Goal: Task Accomplishment & Management: Manage account settings

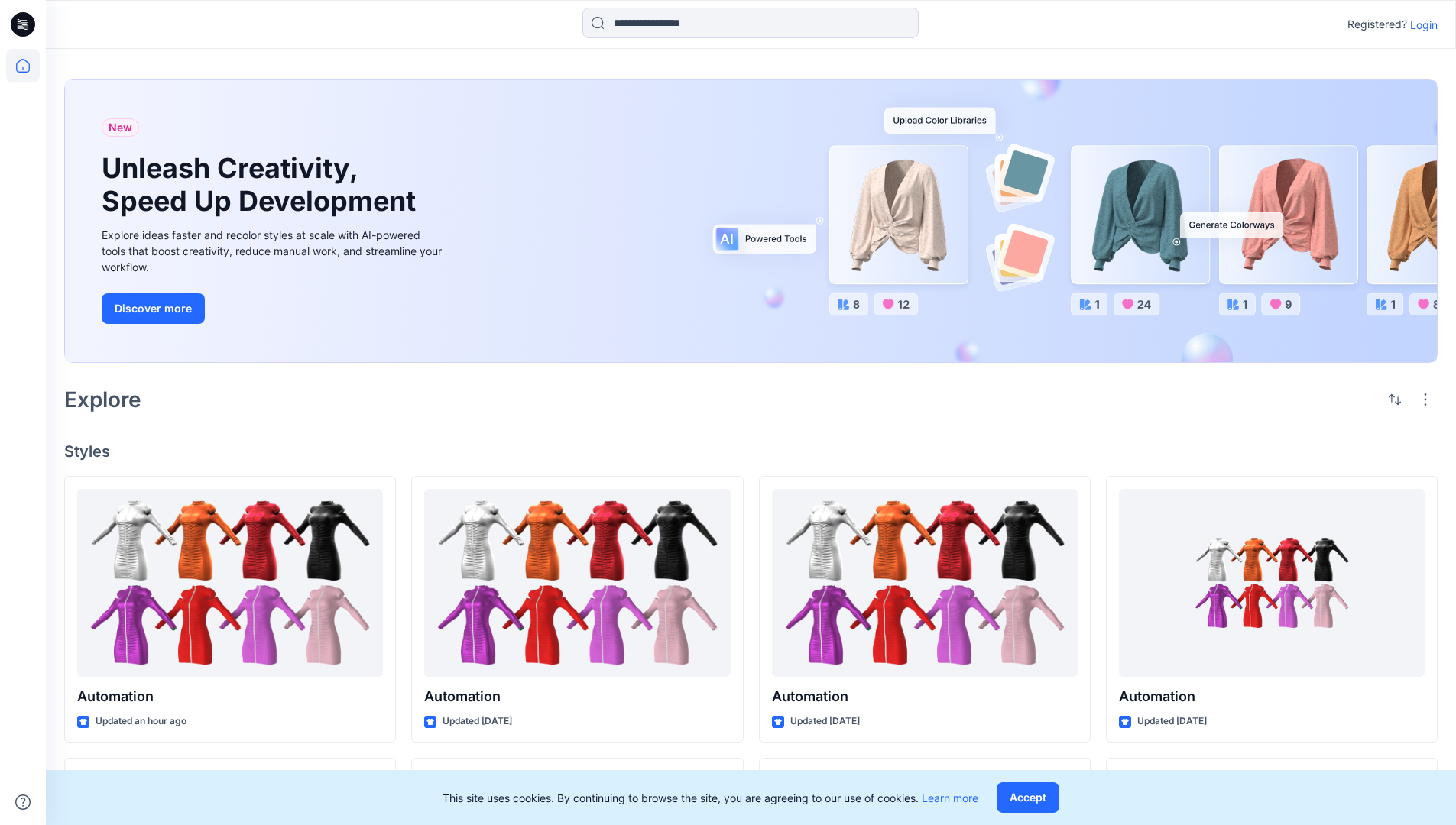
click at [1420, 24] on p "Login" at bounding box center [1424, 25] width 28 height 16
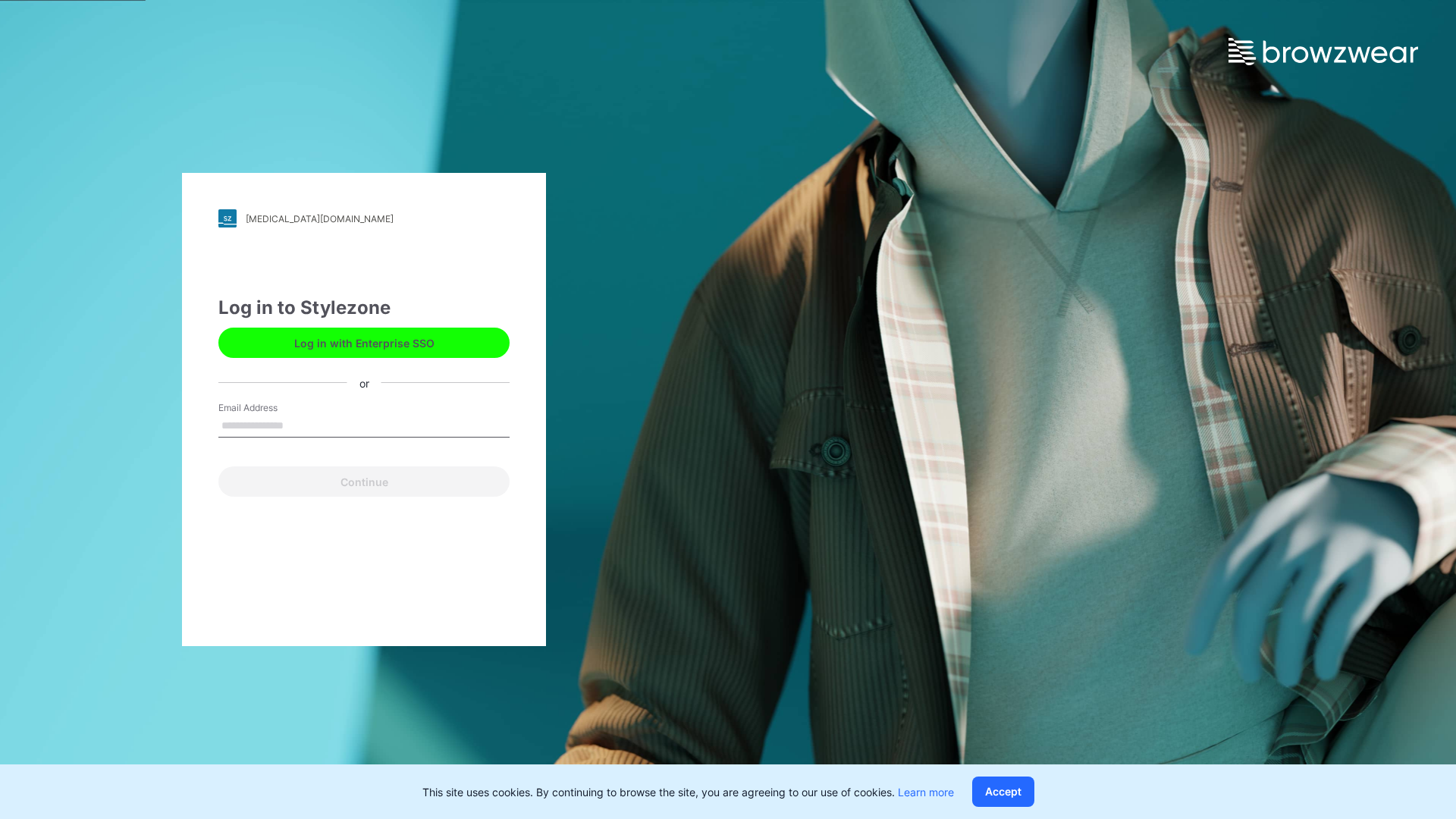
click at [299, 425] on input "Email Address" at bounding box center [364, 426] width 291 height 23
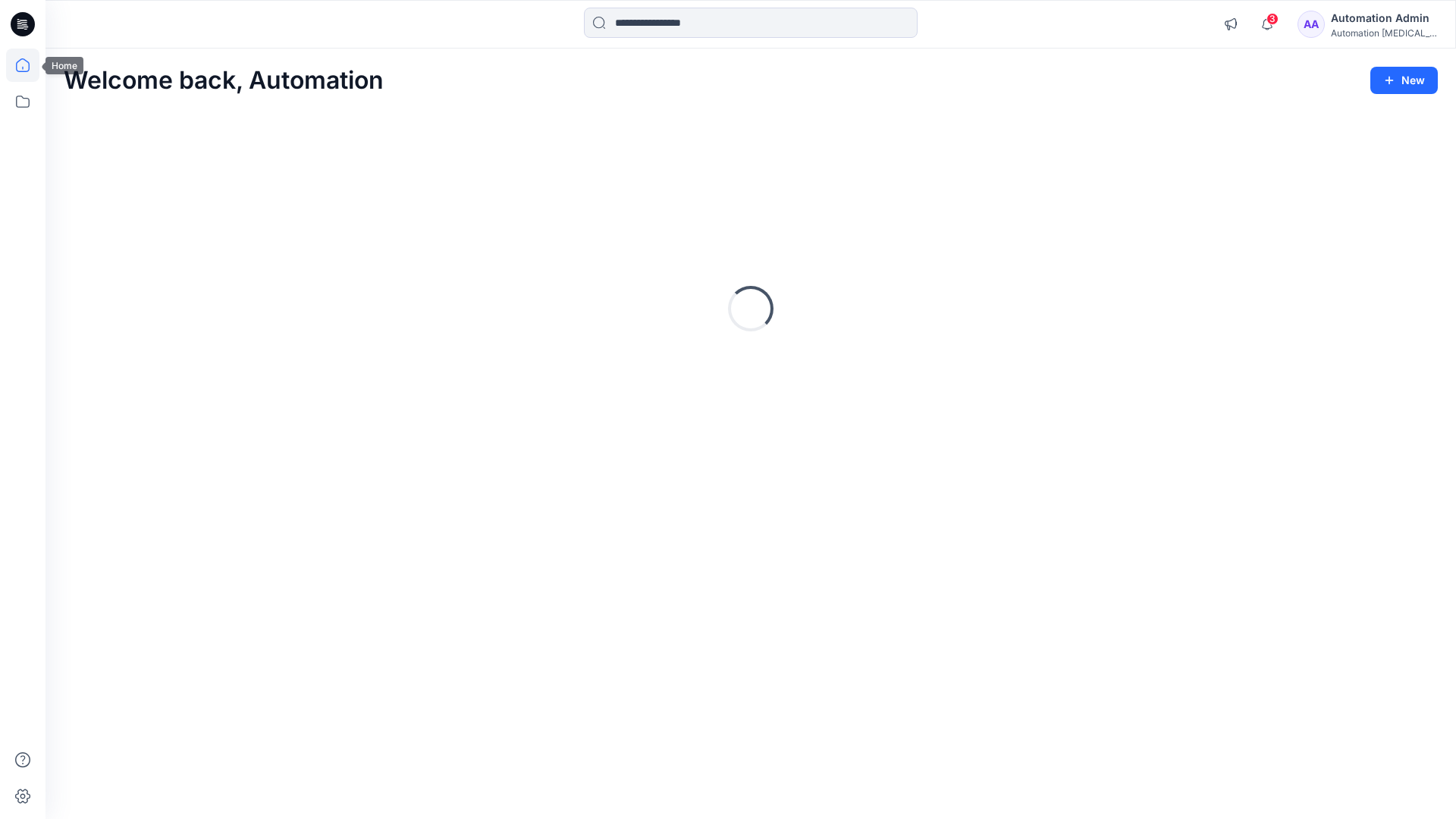
click at [28, 65] on icon at bounding box center [22, 65] width 13 height 13
click at [1373, 36] on div "Automation [MEDICAL_DATA]..." at bounding box center [1384, 33] width 107 height 12
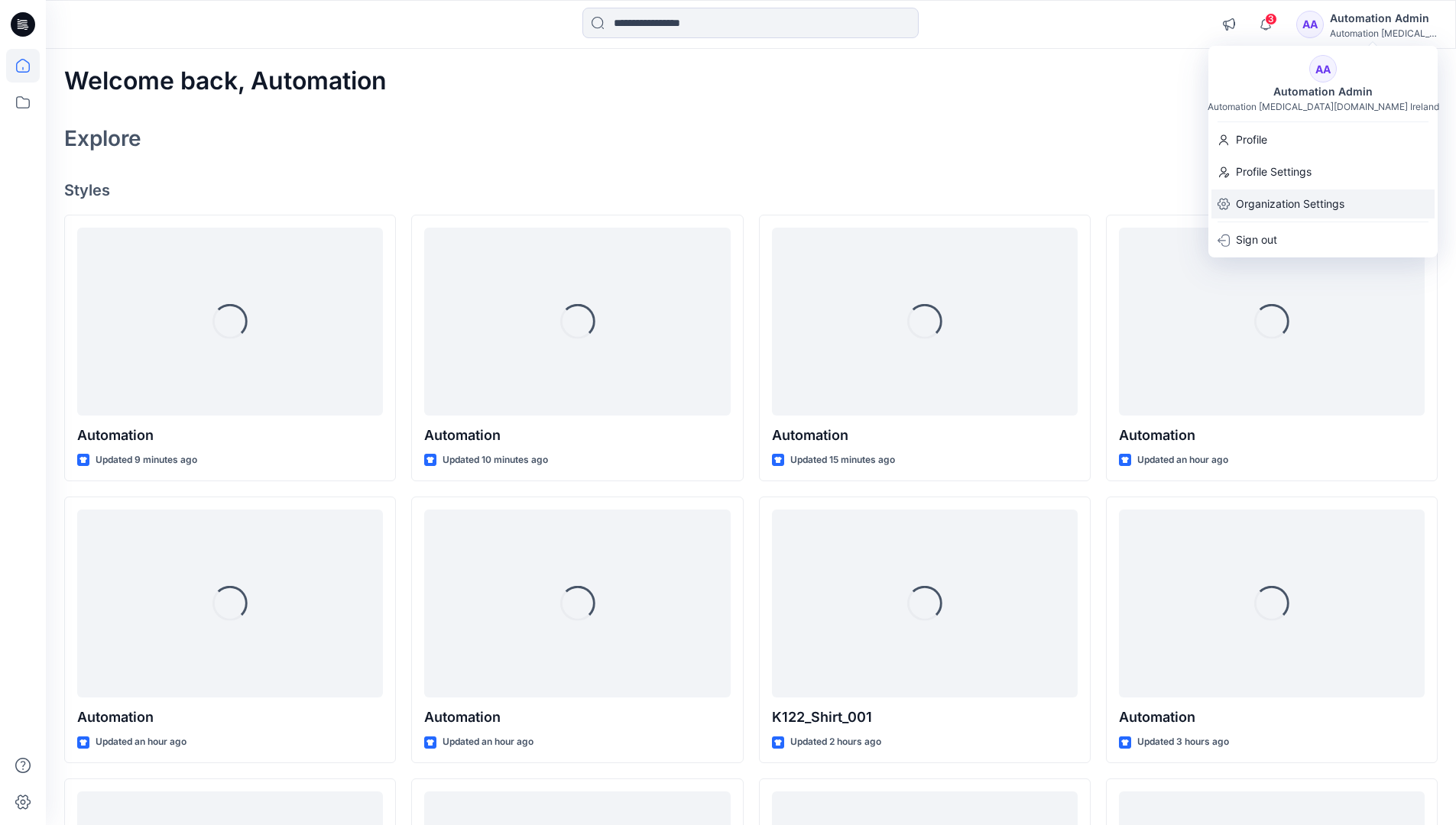
click at [1316, 208] on p "Organization Settings" at bounding box center [1290, 204] width 108 height 29
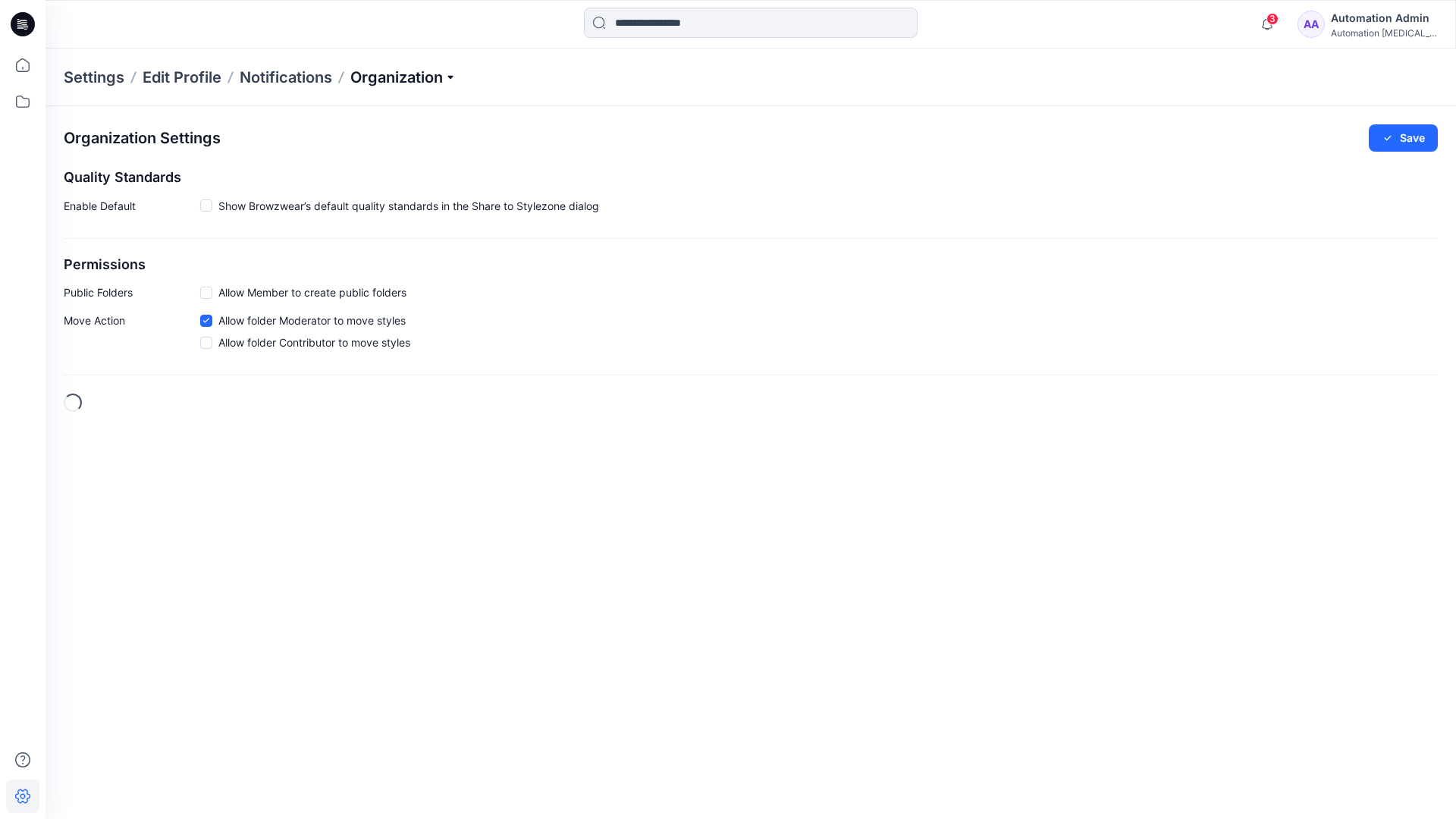
click at [444, 77] on p "Organization" at bounding box center [404, 77] width 107 height 21
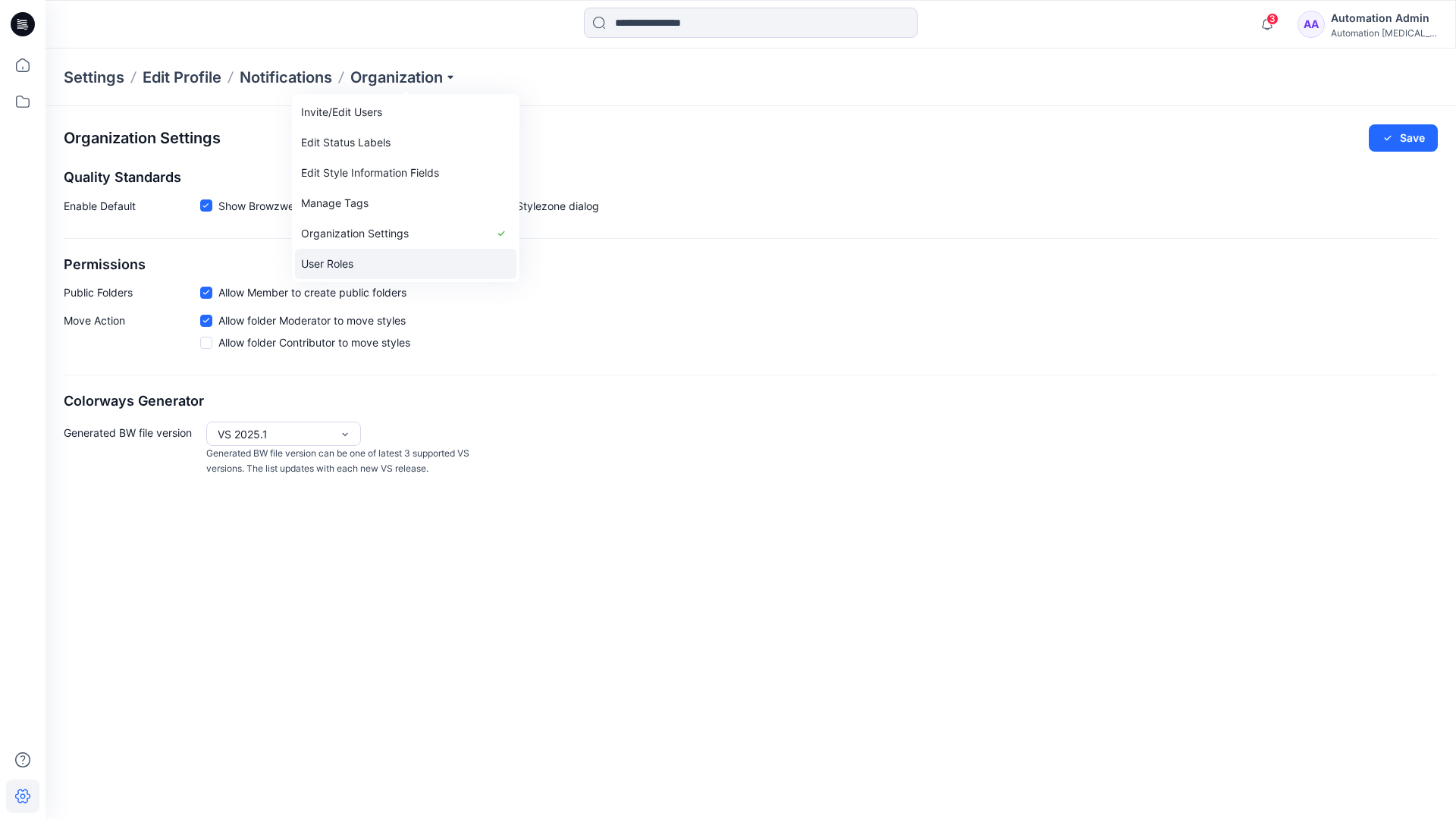
click at [412, 255] on link "User Roles" at bounding box center [405, 264] width 221 height 30
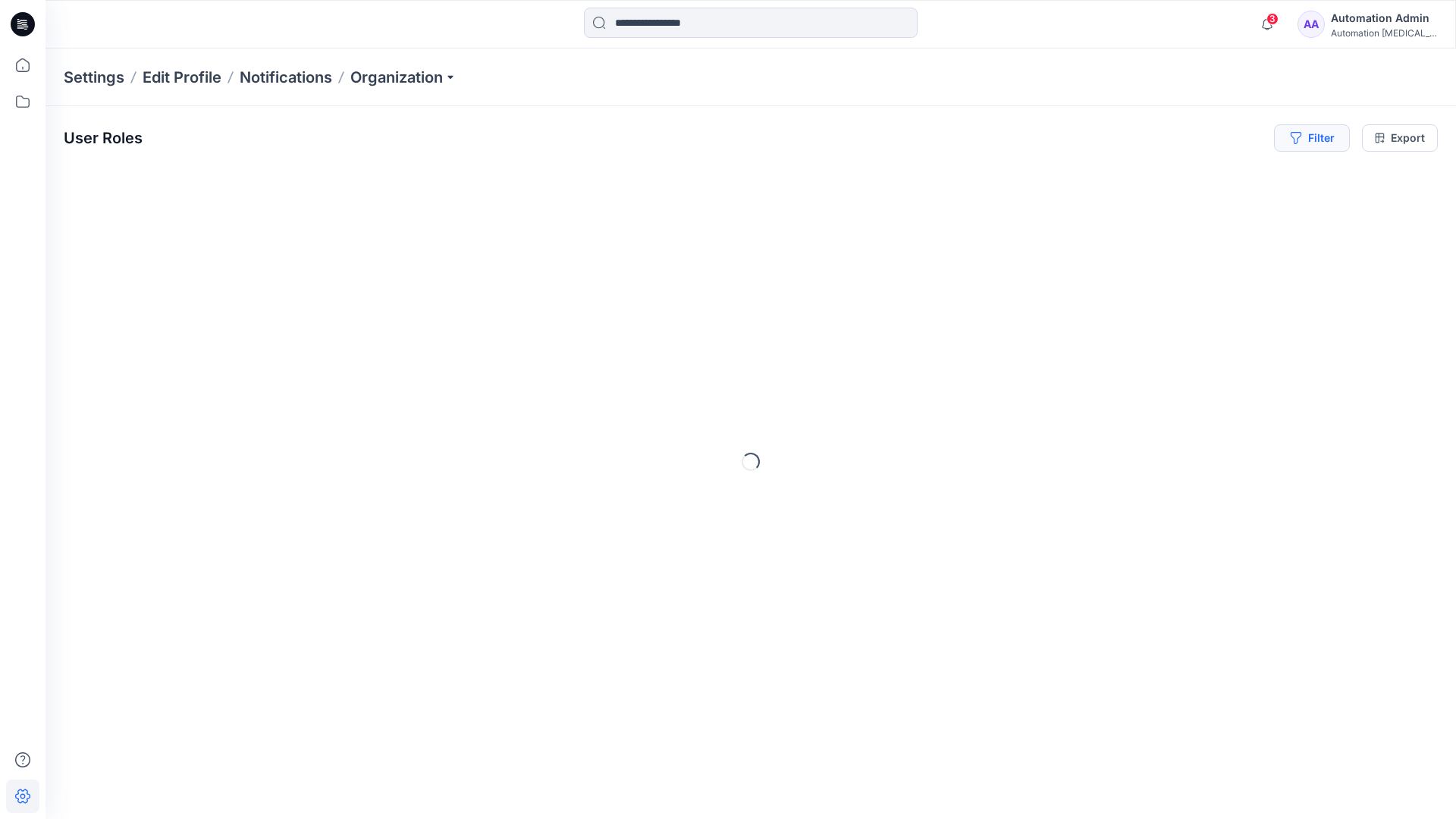
click at [1318, 135] on button "Filter" at bounding box center [1311, 138] width 75 height 28
click at [1118, 177] on div at bounding box center [1081, 178] width 156 height 19
type input "*****"
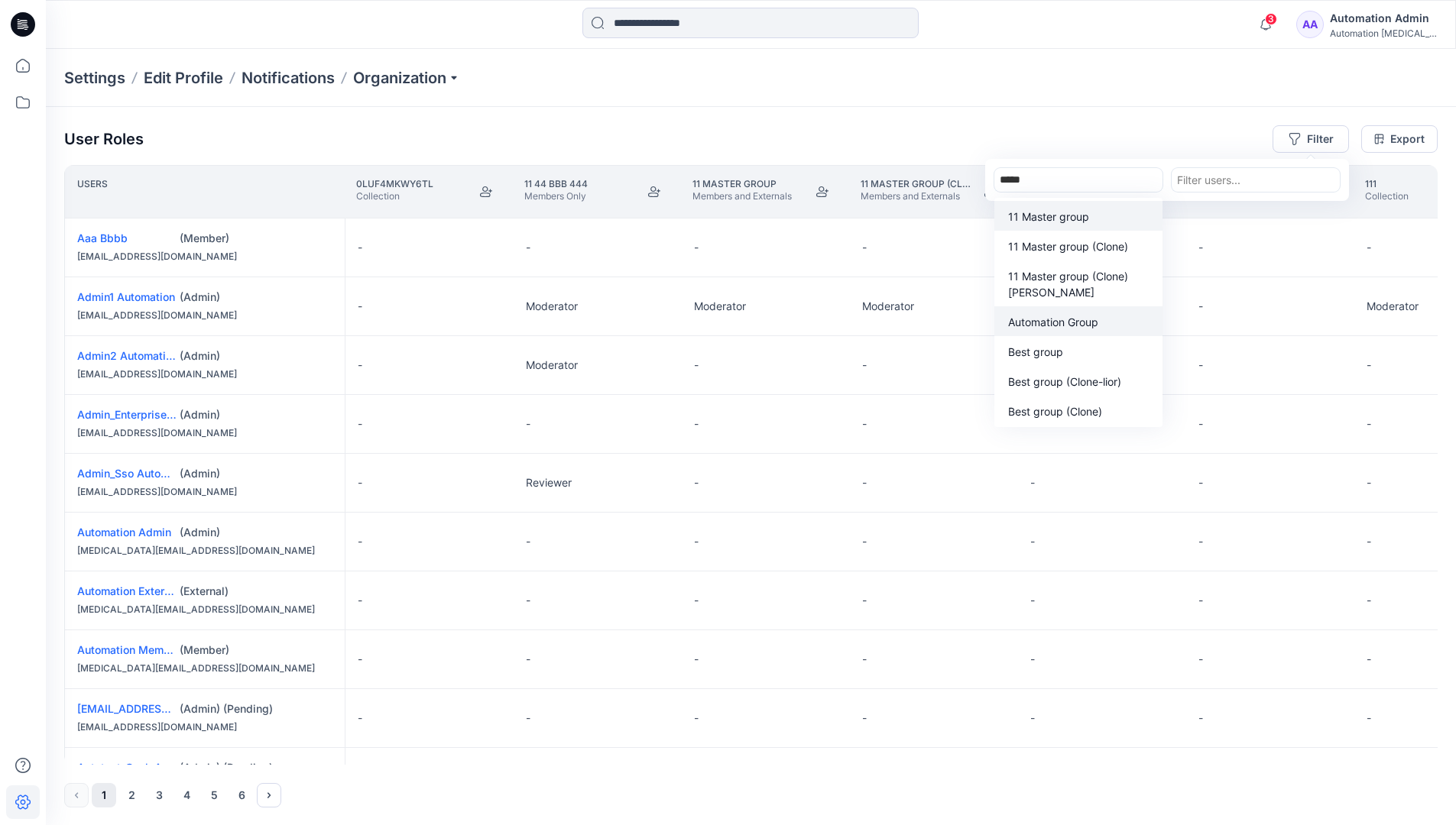
click at [1085, 327] on p "Automation Group" at bounding box center [1052, 322] width 90 height 16
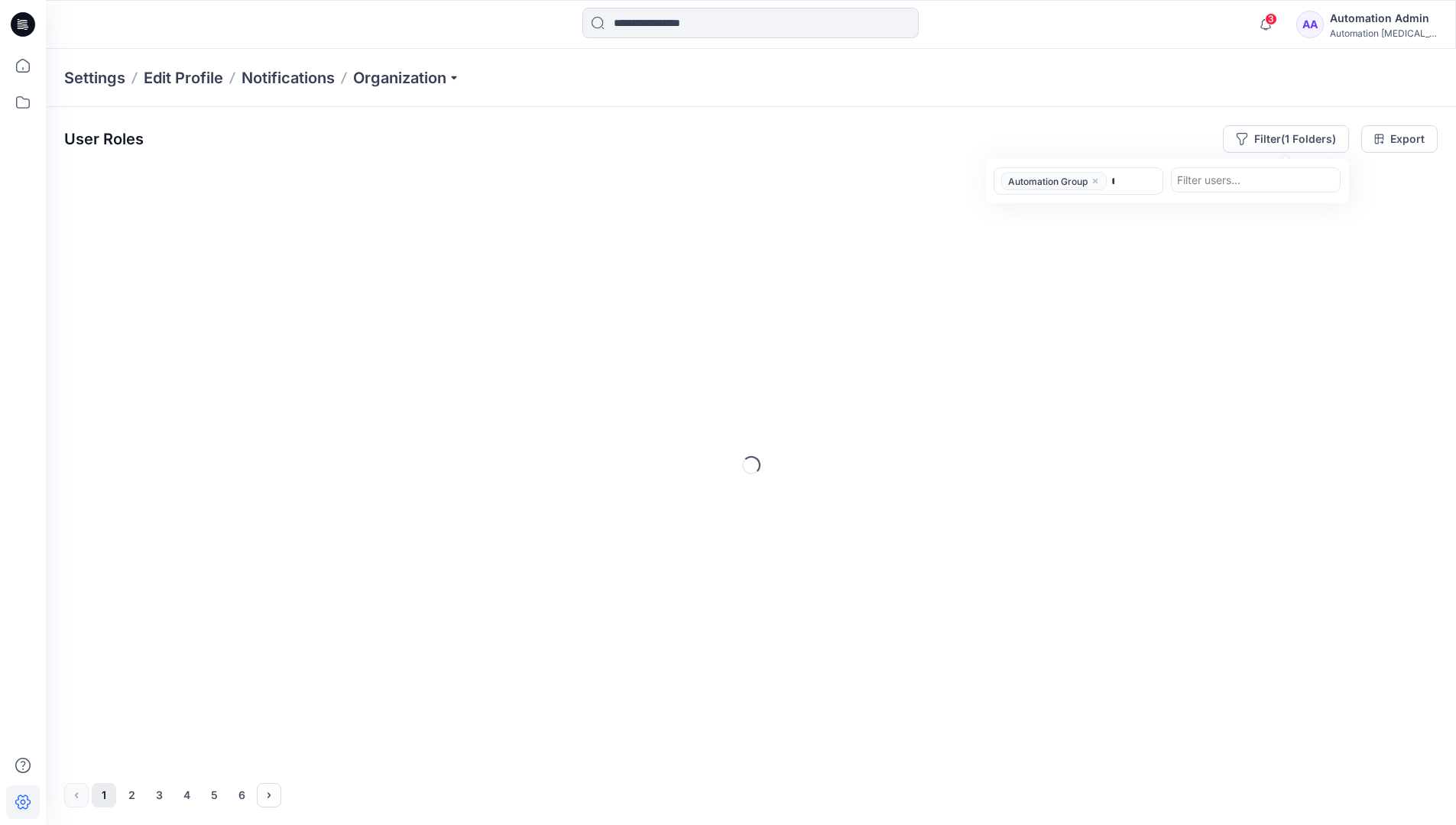
type input "******"
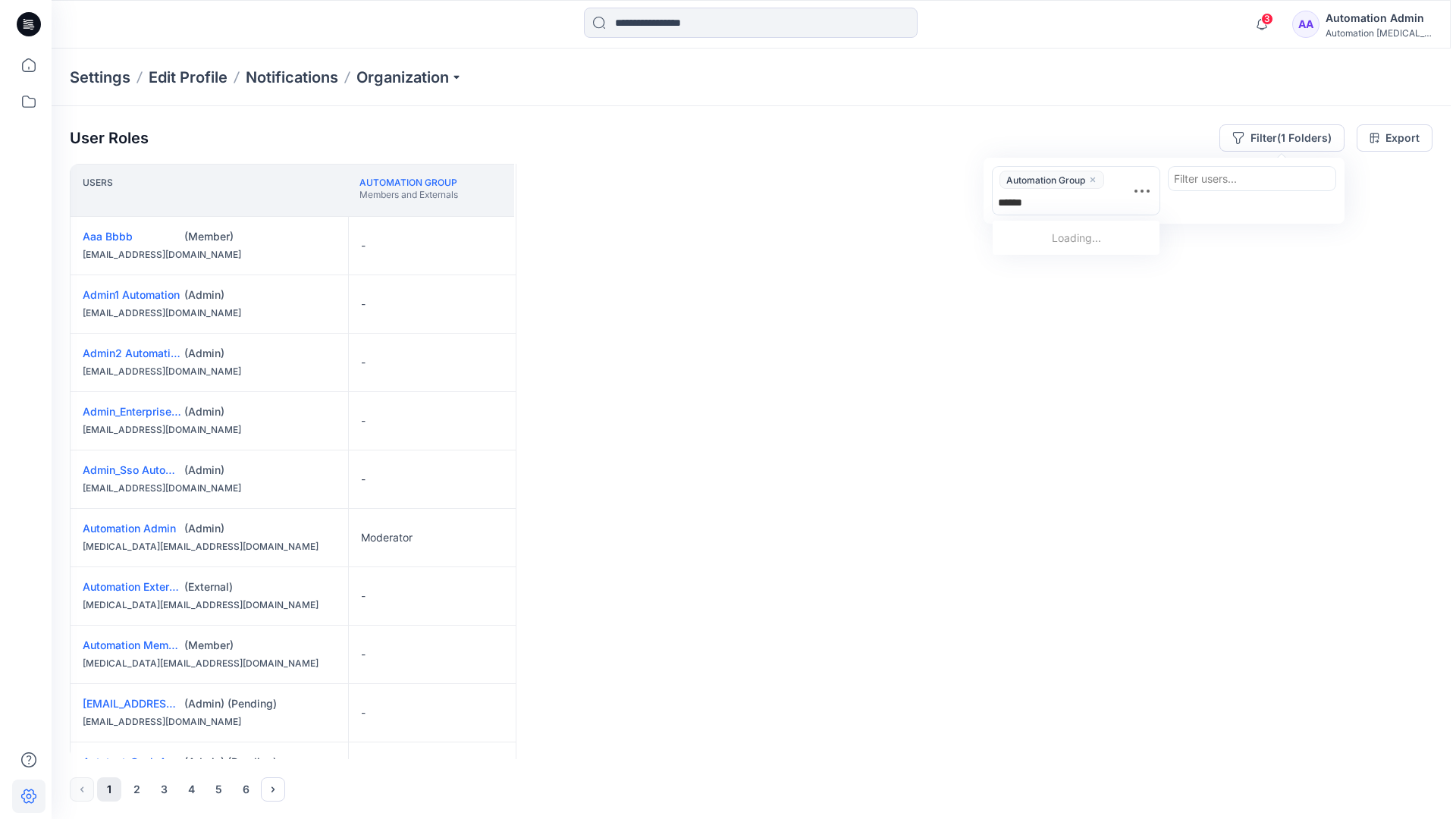
scroll to position [314, 0]
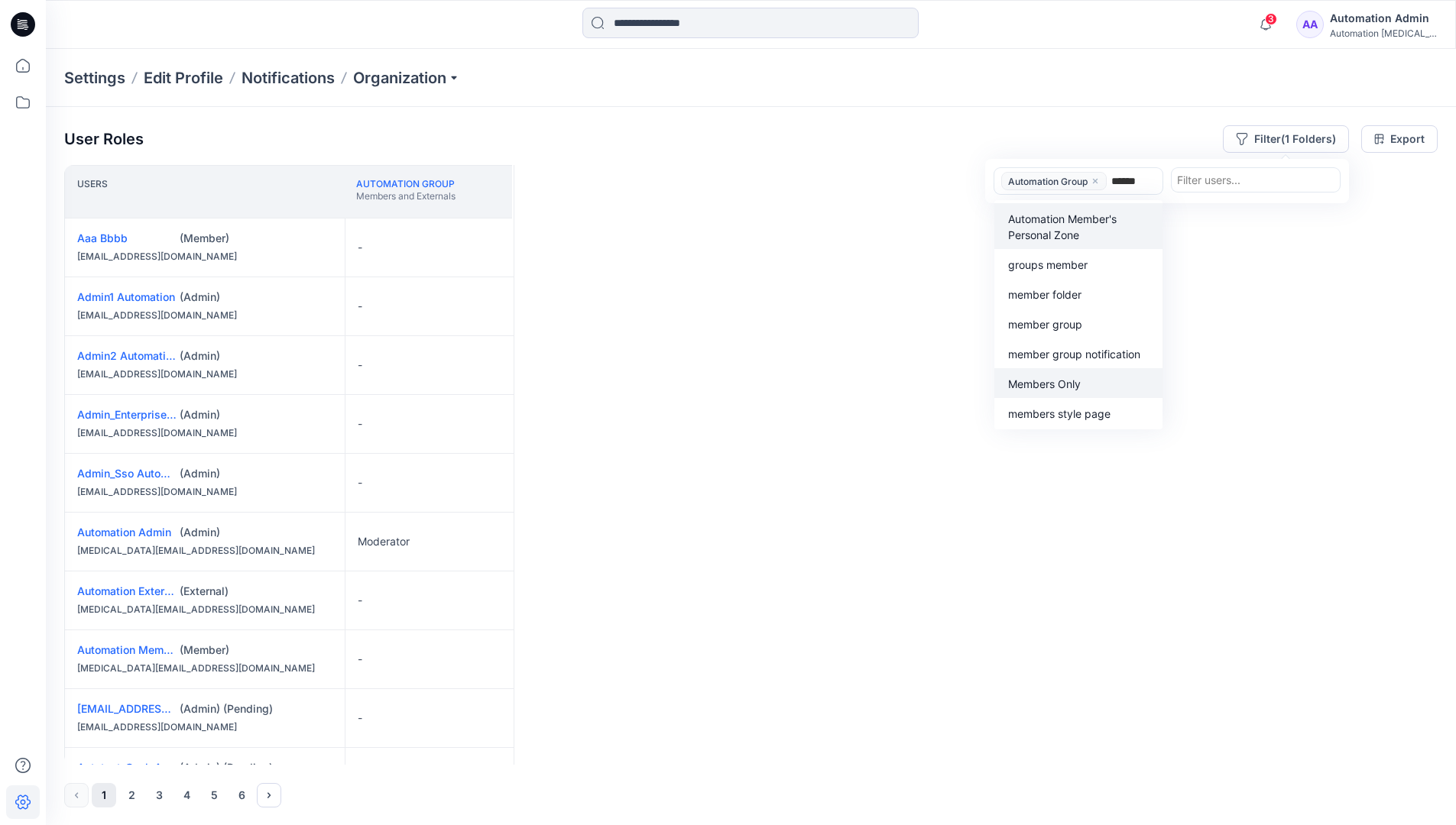
click at [1076, 379] on p "Members Only" at bounding box center [1043, 384] width 72 height 16
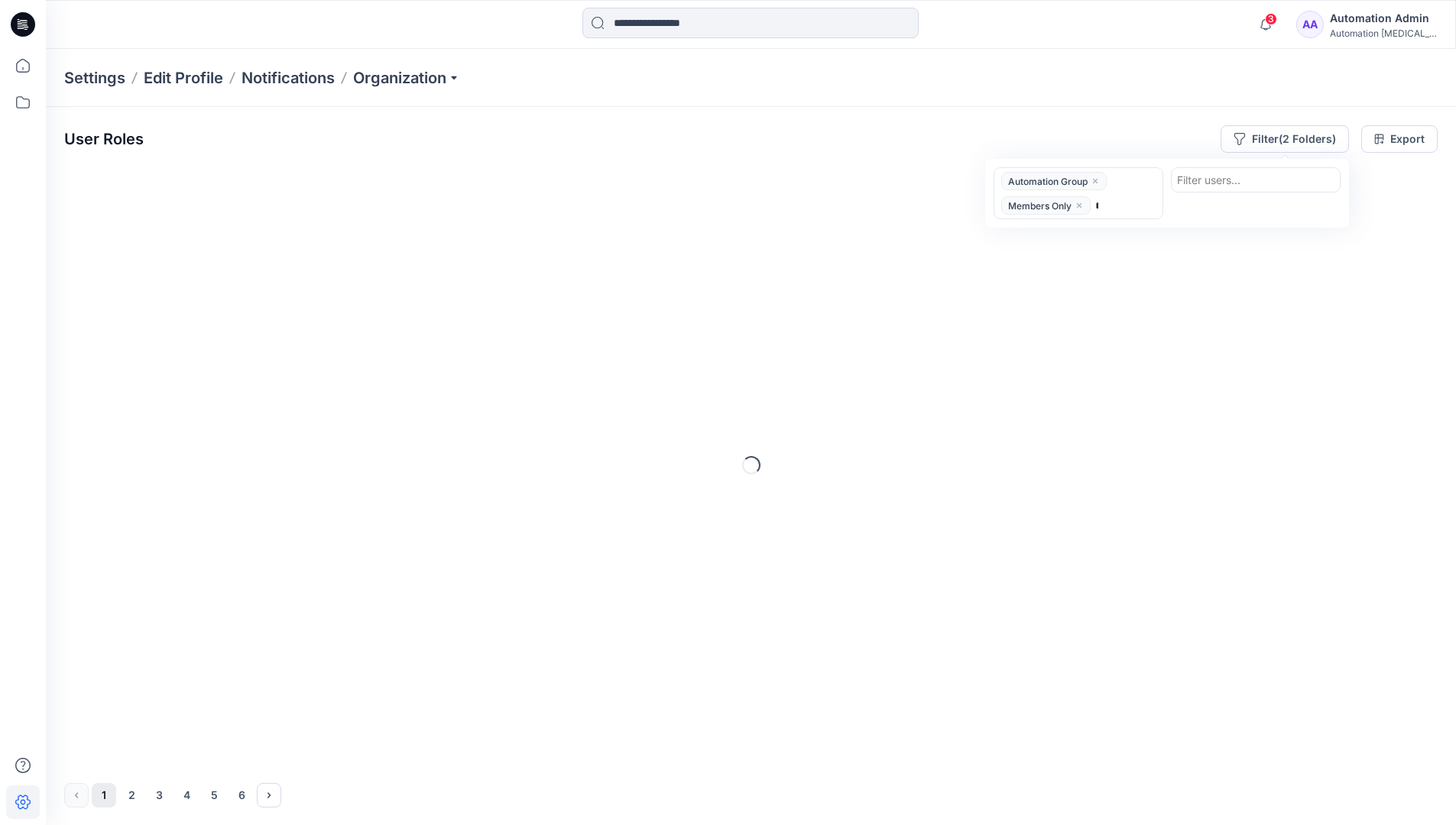
type input "*****"
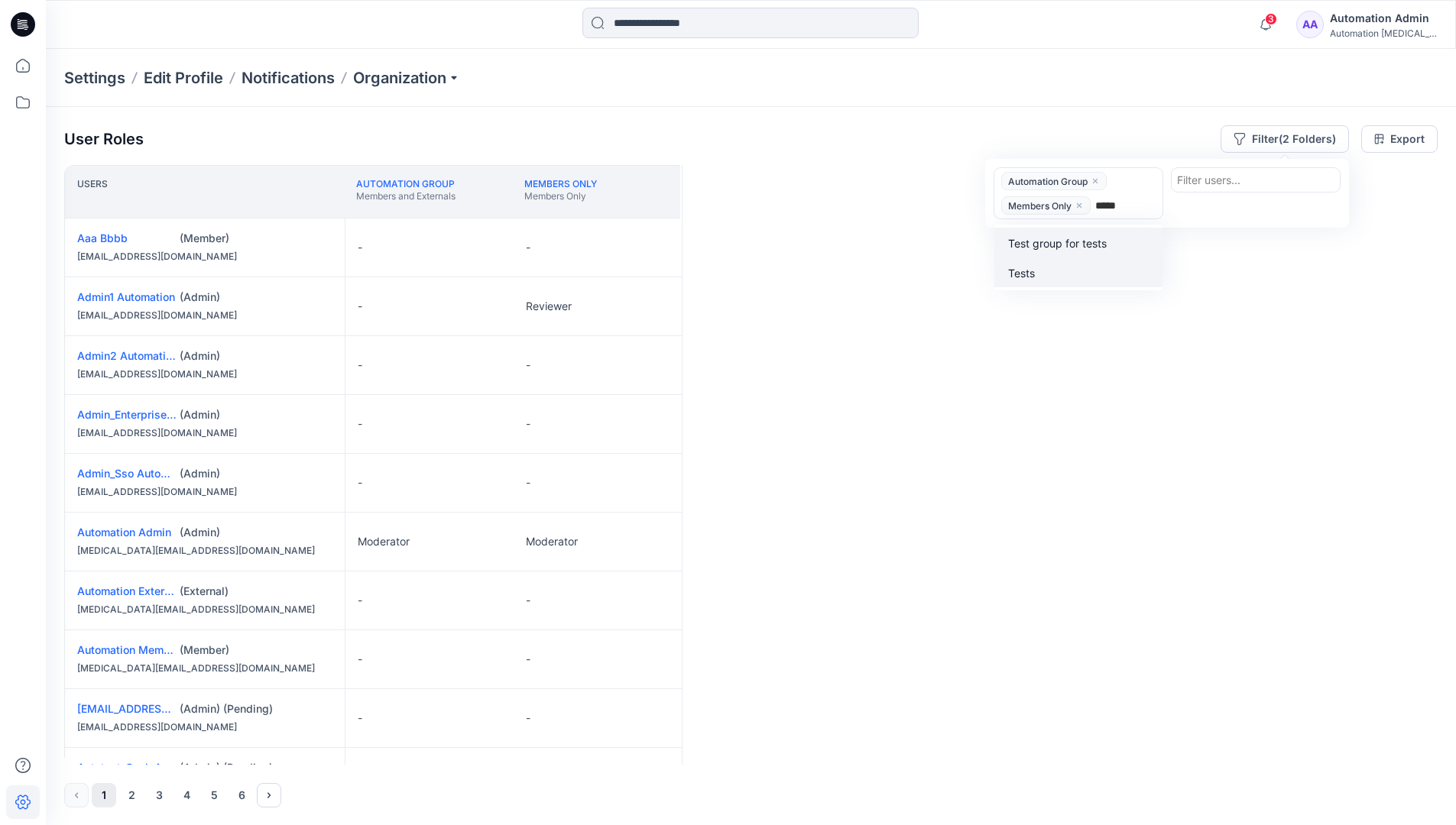
click at [1081, 264] on div "Tests" at bounding box center [1077, 273] width 149 height 18
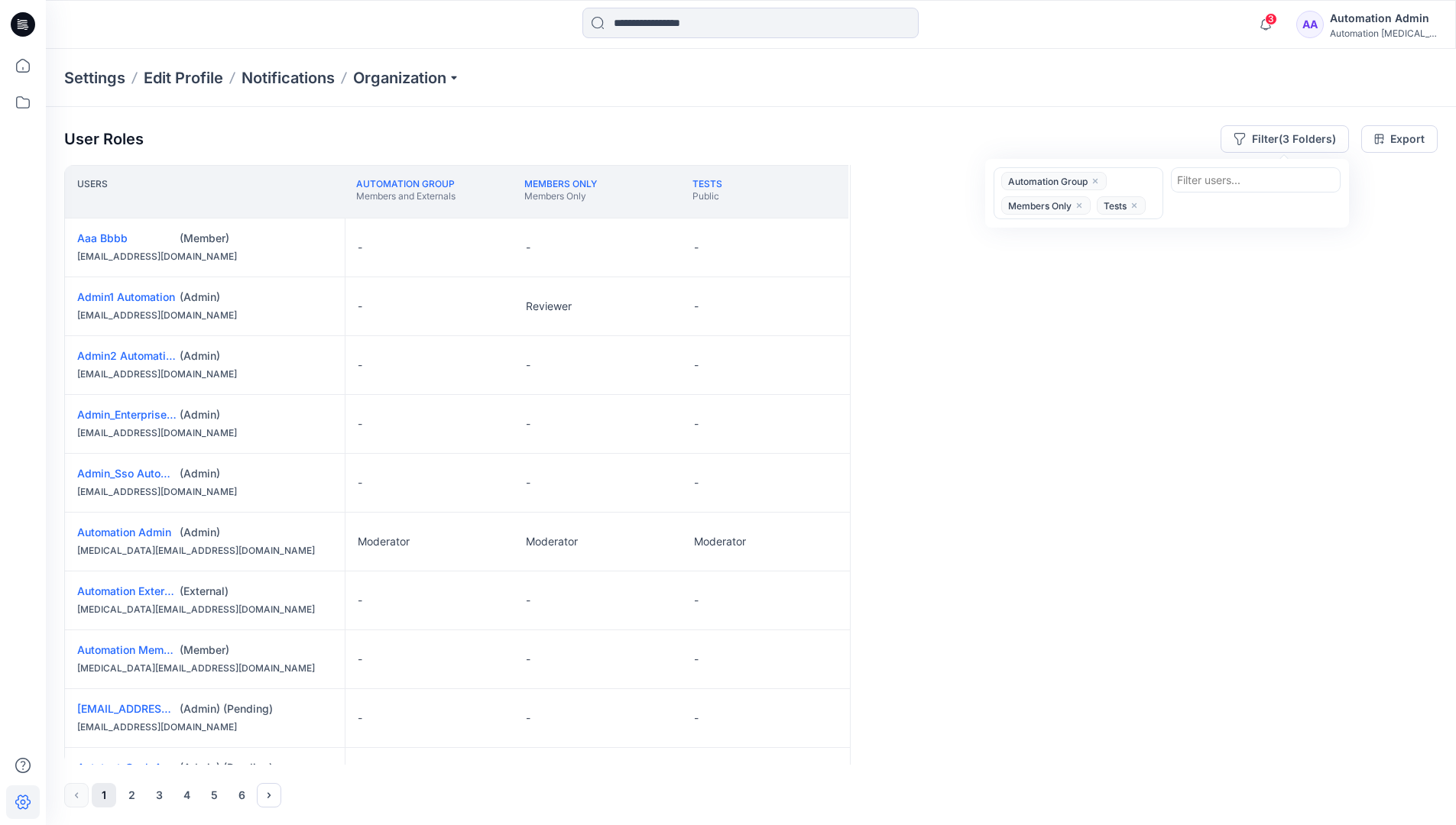
click at [1043, 259] on div "Users Automation Group Members and Externals Members Only Members Only Tests Pu…" at bounding box center [751, 464] width 1374 height 600
click at [1277, 133] on button "Filter (3 Folders)" at bounding box center [1284, 139] width 128 height 28
click at [1096, 178] on icon "close" at bounding box center [1095, 181] width 9 height 9
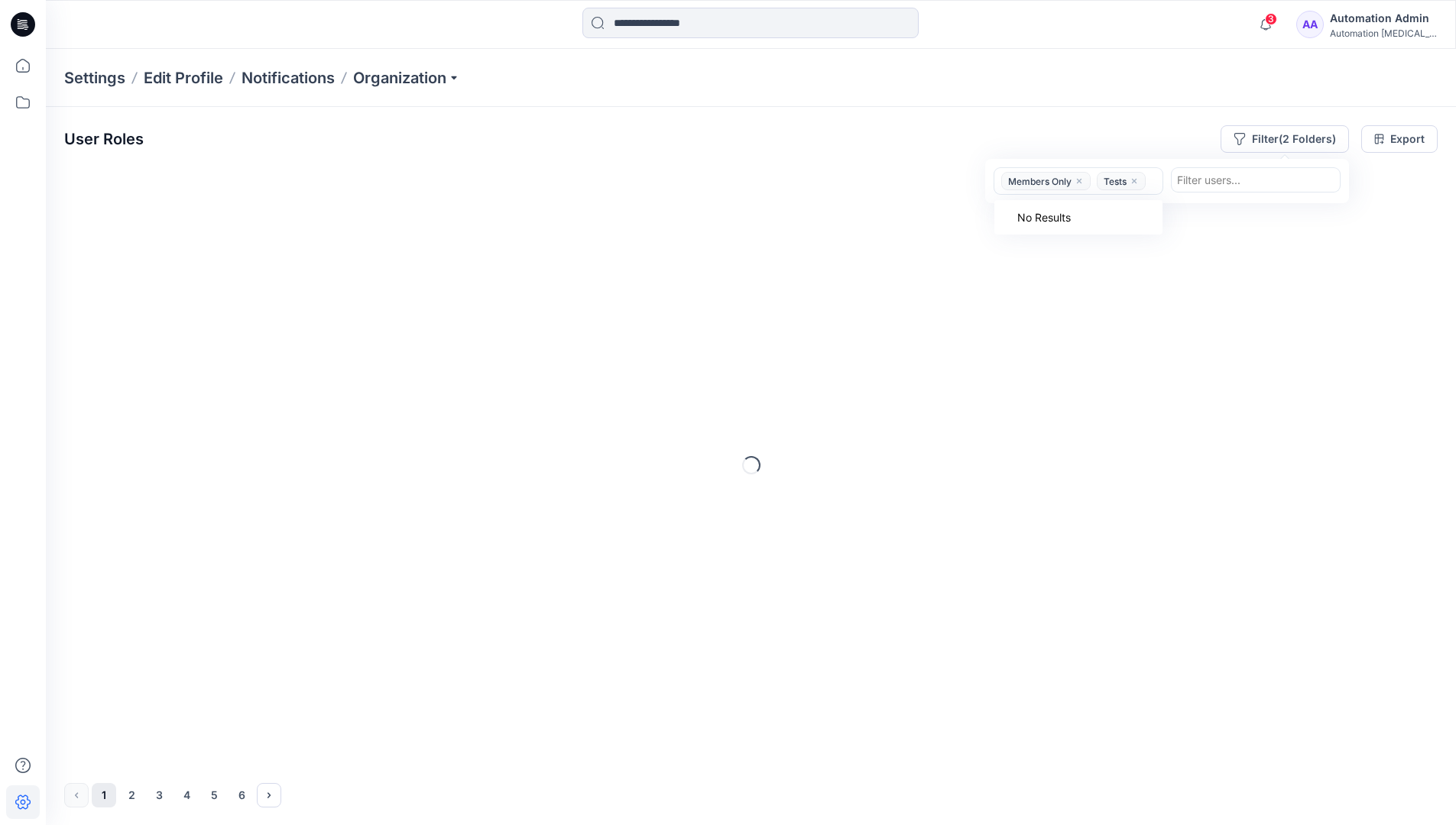
click at [1084, 183] on icon "close" at bounding box center [1079, 181] width 9 height 9
click at [1040, 182] on icon "close" at bounding box center [1038, 181] width 4 height 4
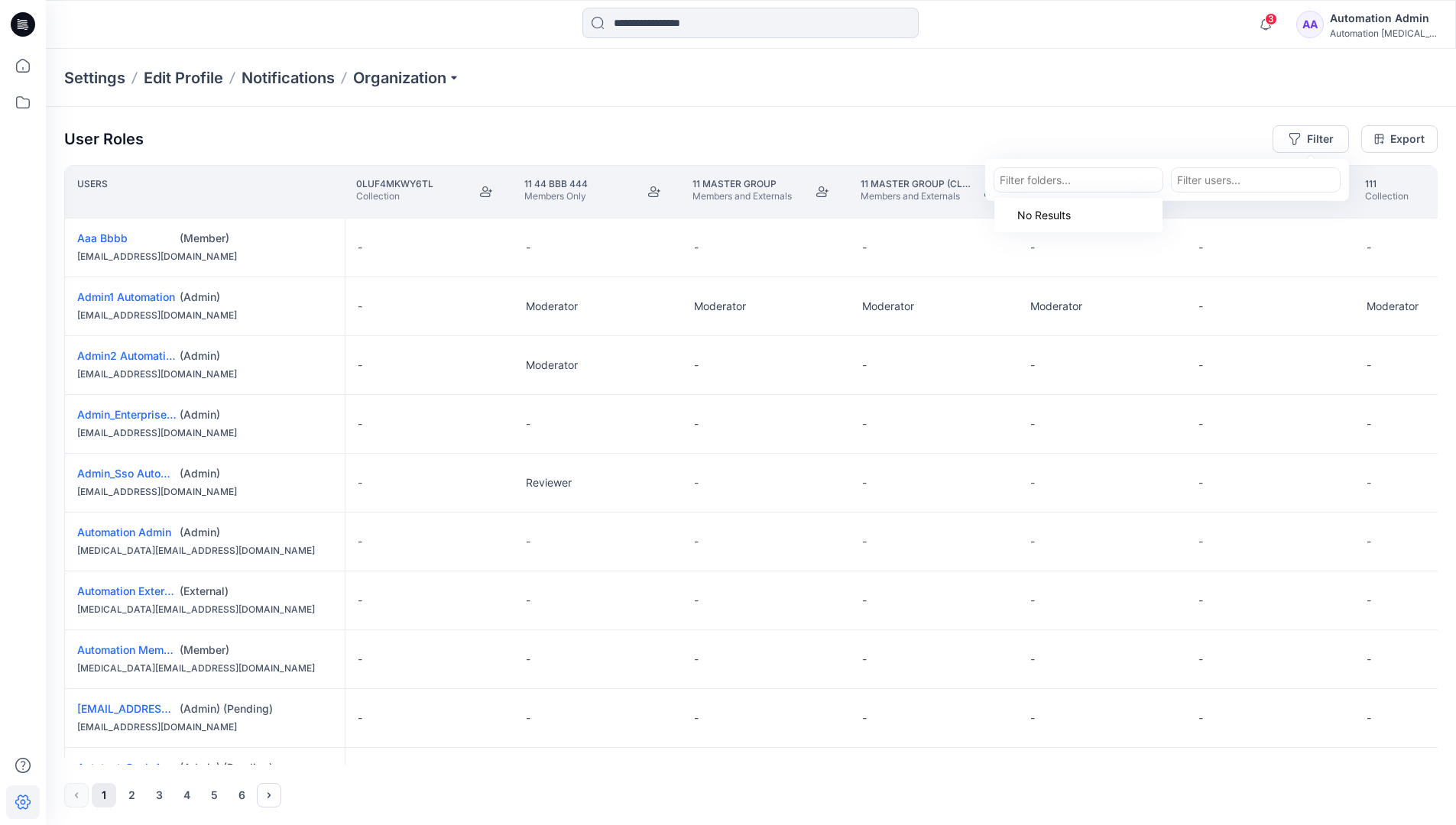
click at [1236, 86] on div "Settings Edit Profile Notifications Organization" at bounding box center [751, 78] width 1410 height 58
click at [1125, 128] on div "User Roles Filter Export" at bounding box center [751, 139] width 1374 height 28
click at [1363, 24] on div "Automation Admin" at bounding box center [1384, 18] width 107 height 18
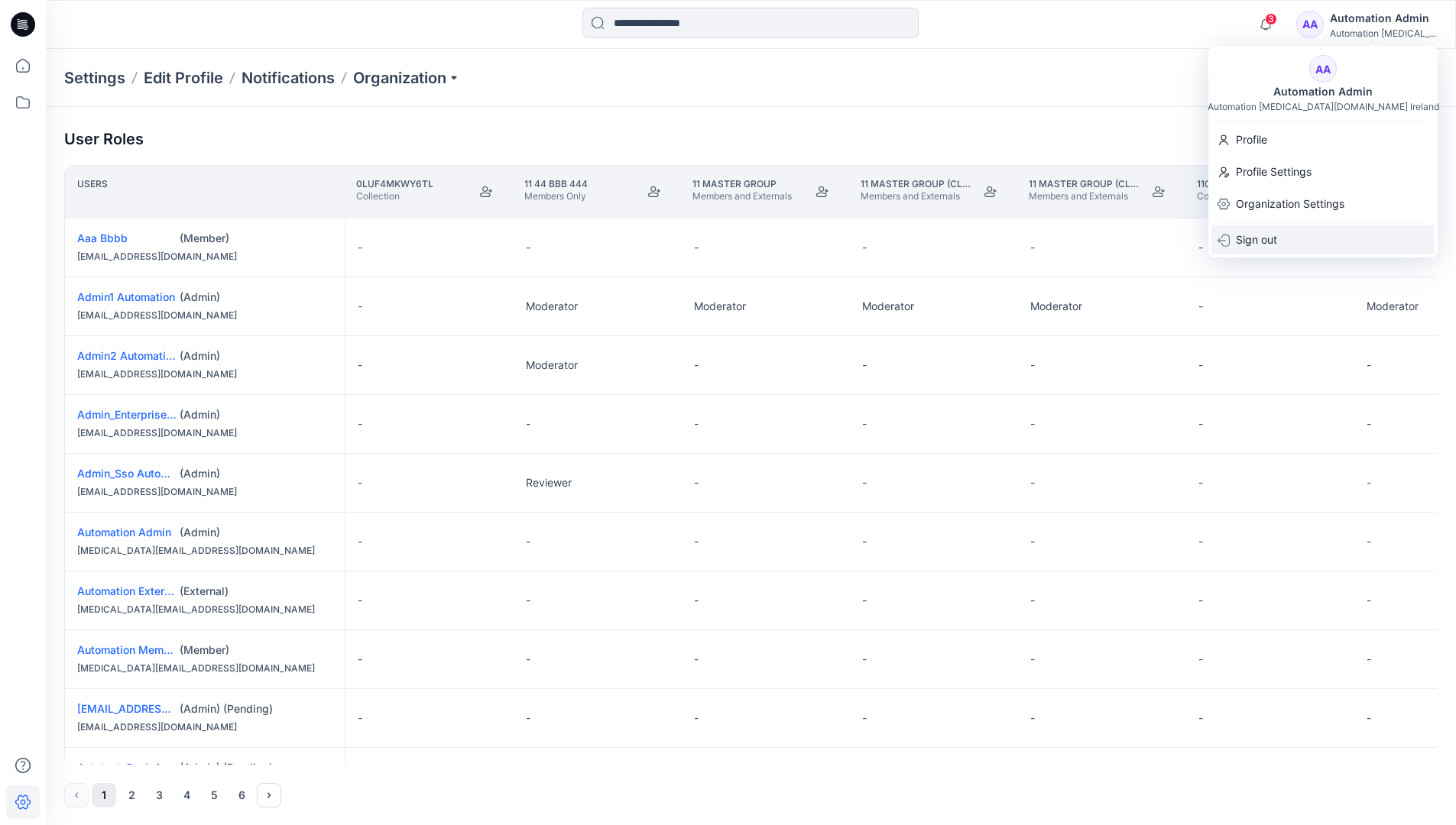
click at [1300, 243] on div "Sign out" at bounding box center [1322, 240] width 223 height 29
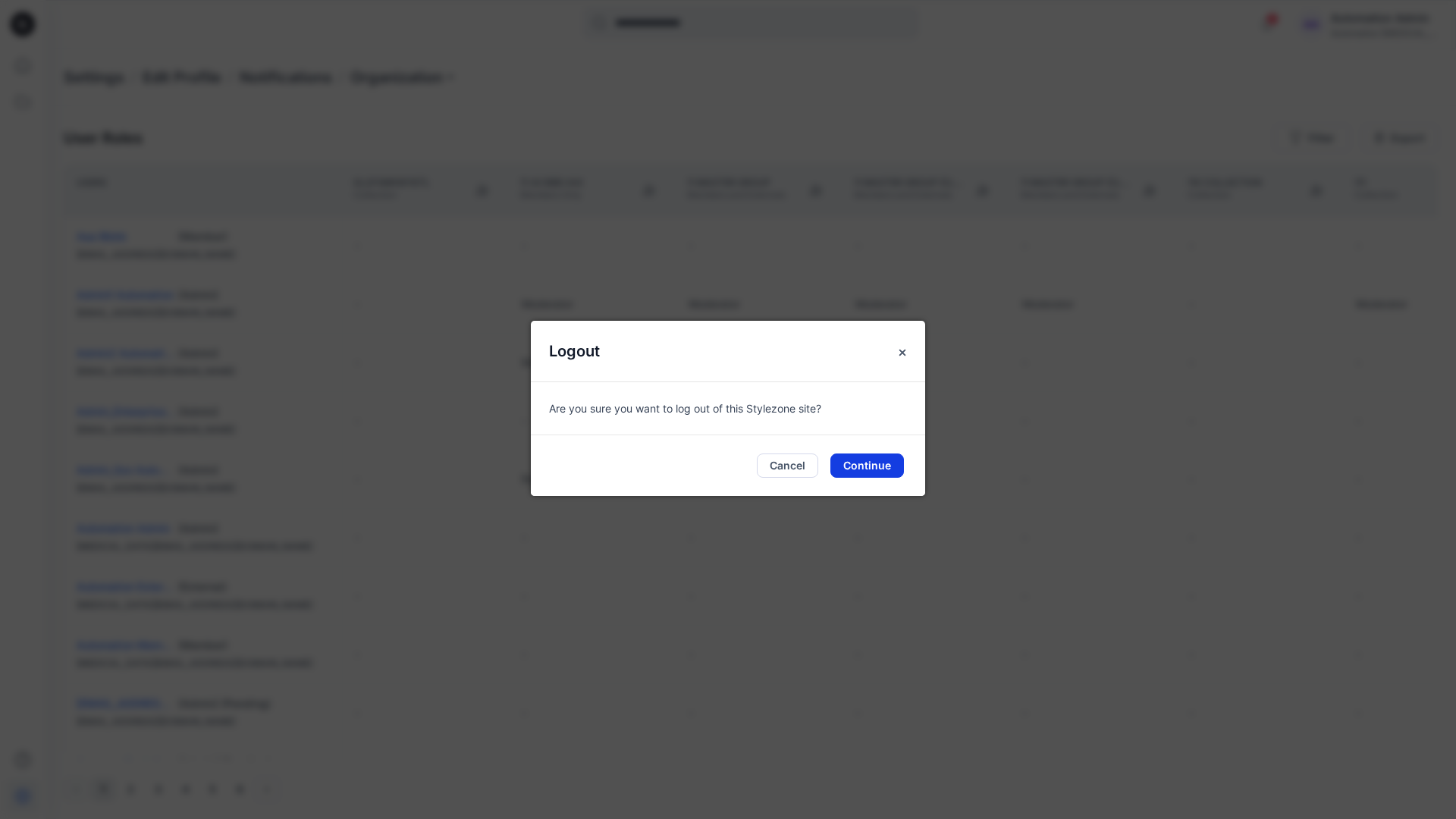
click at [883, 465] on button "Continue" at bounding box center [866, 465] width 74 height 24
